Goal: Task Accomplishment & Management: Use online tool/utility

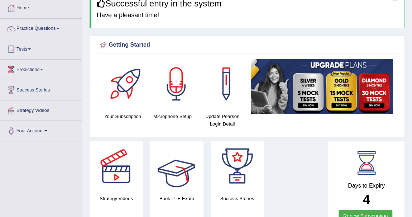
scroll to position [32, 0]
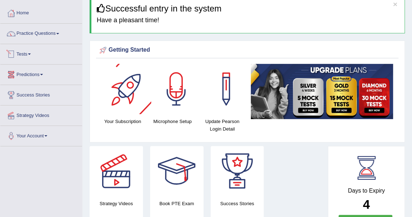
click at [30, 53] on span at bounding box center [29, 53] width 3 height 1
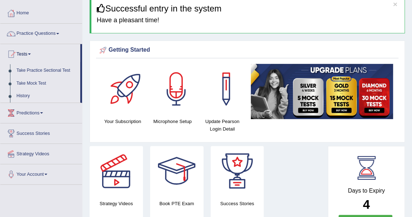
click at [24, 93] on link "History" at bounding box center [46, 95] width 67 height 13
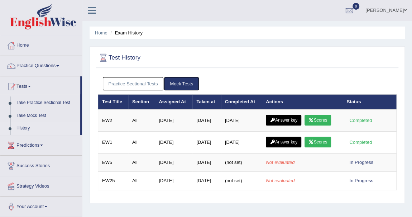
click at [143, 83] on link "Practice Sectional Tests" at bounding box center [133, 83] width 61 height 13
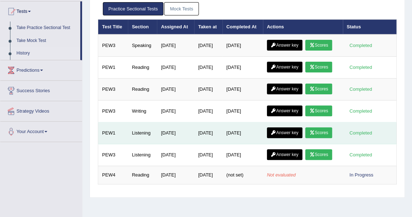
scroll to position [65, 0]
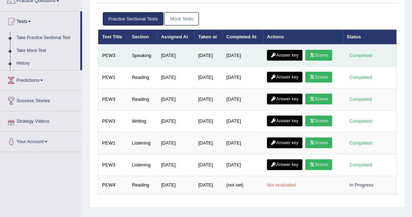
click at [320, 53] on link "Scores" at bounding box center [318, 55] width 26 height 11
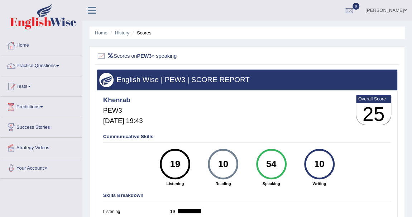
click at [122, 31] on link "History" at bounding box center [122, 32] width 14 height 5
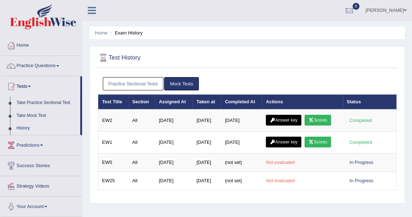
click at [123, 85] on link "Practice Sectional Tests" at bounding box center [133, 83] width 61 height 13
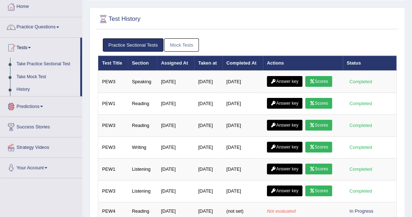
scroll to position [32, 0]
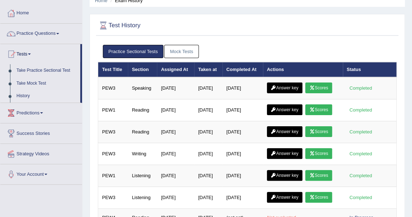
click at [345, 38] on div "Test History Practice Sectional Tests Mock Tests Test Title Section Assigned At…" at bounding box center [246, 127] width 315 height 226
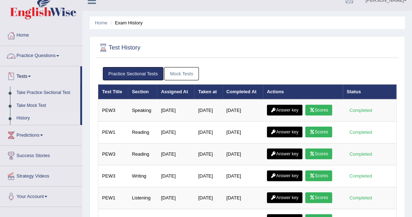
scroll to position [0, 0]
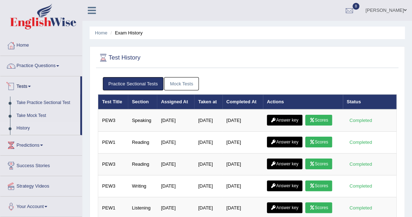
click at [32, 84] on link "Tests" at bounding box center [40, 85] width 80 height 18
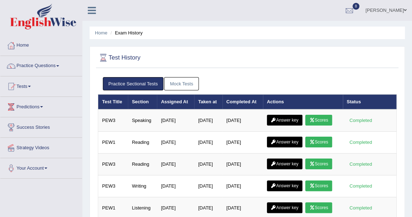
click at [31, 84] on link "Tests" at bounding box center [41, 85] width 82 height 18
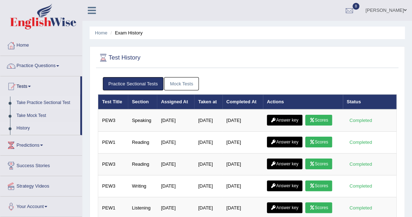
click at [49, 103] on link "Take Practice Sectional Test" at bounding box center [46, 102] width 67 height 13
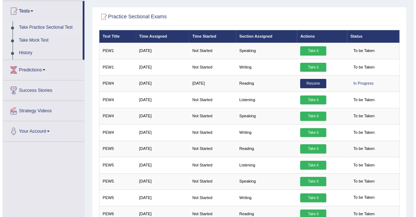
scroll to position [61, 0]
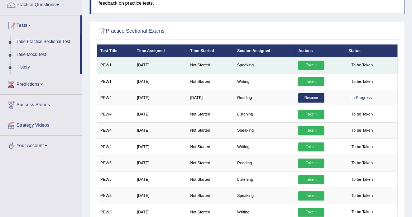
click at [313, 64] on link "Take it" at bounding box center [311, 64] width 26 height 9
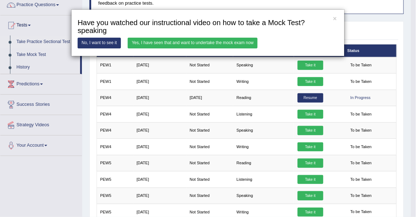
click at [214, 43] on link "Yes, I have seen that and want to undertake the mock exam now" at bounding box center [193, 43] width 130 height 10
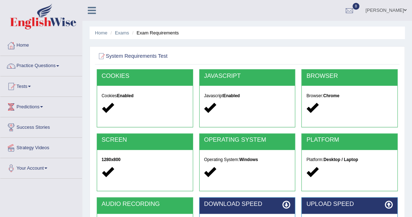
scroll to position [97, 0]
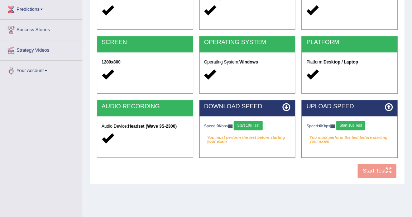
click at [257, 122] on button "Start 10s Test" at bounding box center [247, 125] width 29 height 9
click at [355, 125] on button "Start 10s Test" at bounding box center [350, 125] width 29 height 9
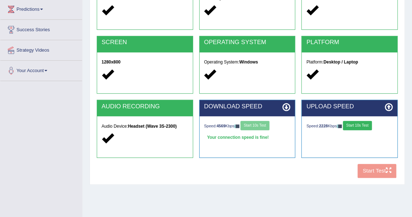
click at [356, 122] on button "Start 10s Test" at bounding box center [356, 125] width 29 height 9
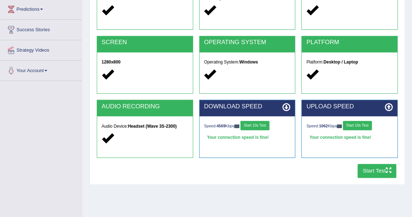
click at [369, 167] on button "Start Test" at bounding box center [376, 171] width 39 height 14
